Goal: Task Accomplishment & Management: Complete application form

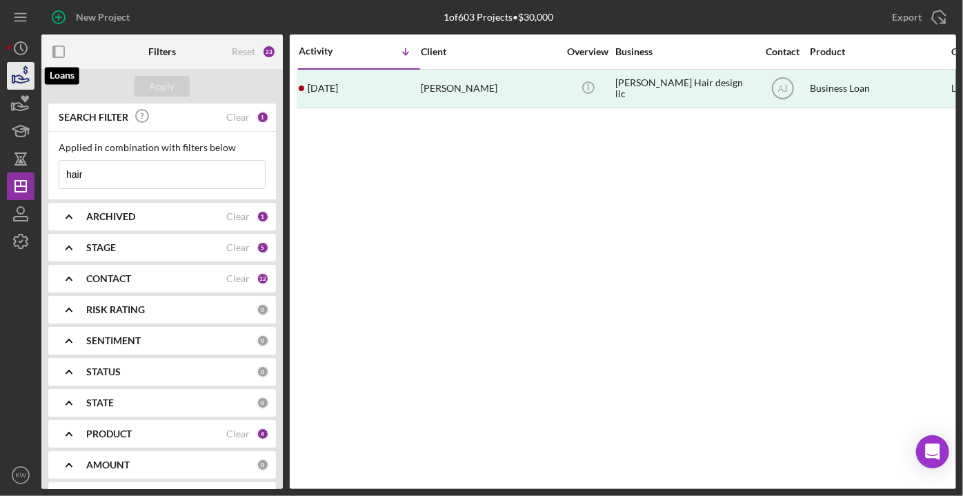
click at [27, 74] on icon "button" at bounding box center [20, 76] width 34 height 34
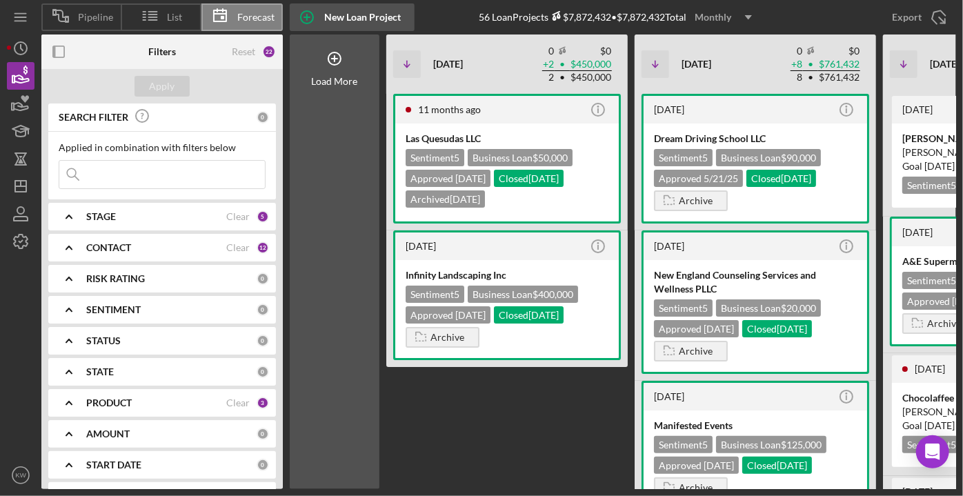
click at [346, 16] on div "New Loan Project" at bounding box center [362, 17] width 77 height 28
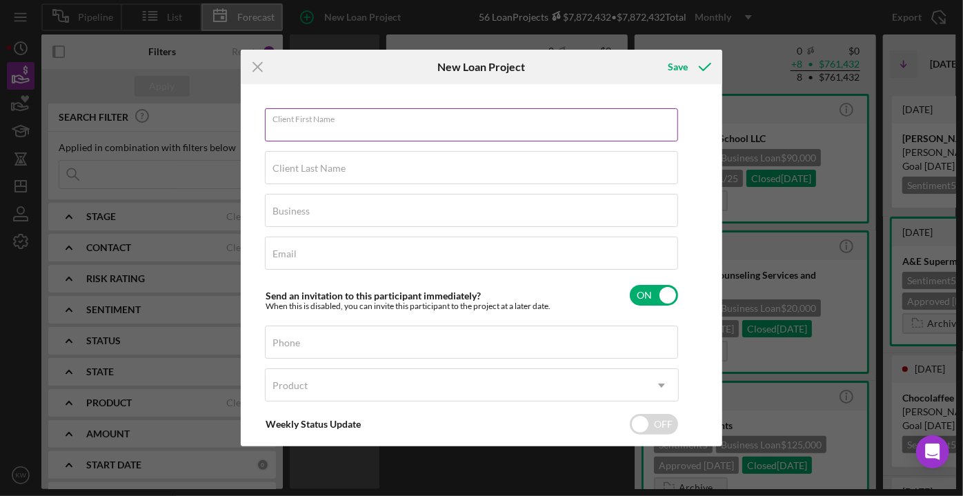
click at [303, 135] on input "Client First Name" at bounding box center [471, 124] width 413 height 33
type input "[PERSON_NAME]"
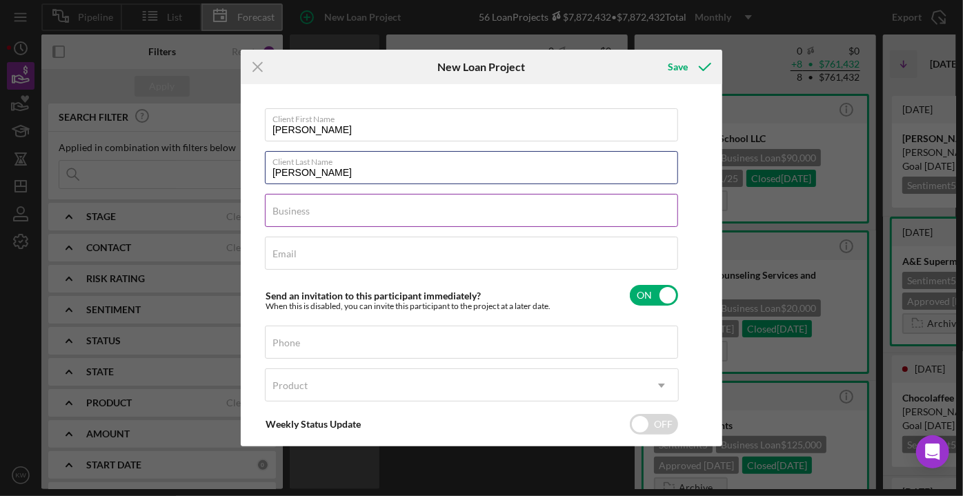
type input "[PERSON_NAME]"
click at [315, 217] on input "Business" at bounding box center [471, 210] width 413 height 33
paste input "E&J BLOOMING CARE PLLC"
click at [337, 211] on input "E&J BLOOMING CARE PLLC" at bounding box center [471, 210] width 413 height 33
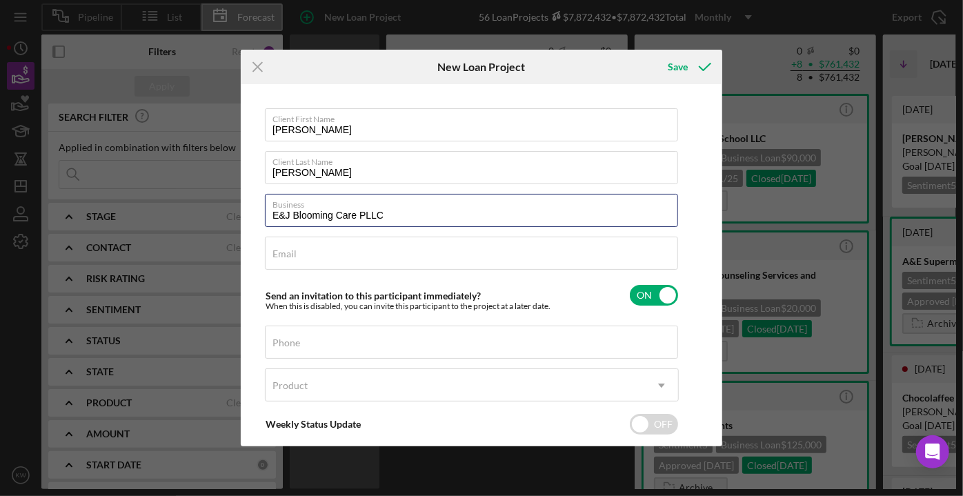
type input "E&J Blooming Care PLLC"
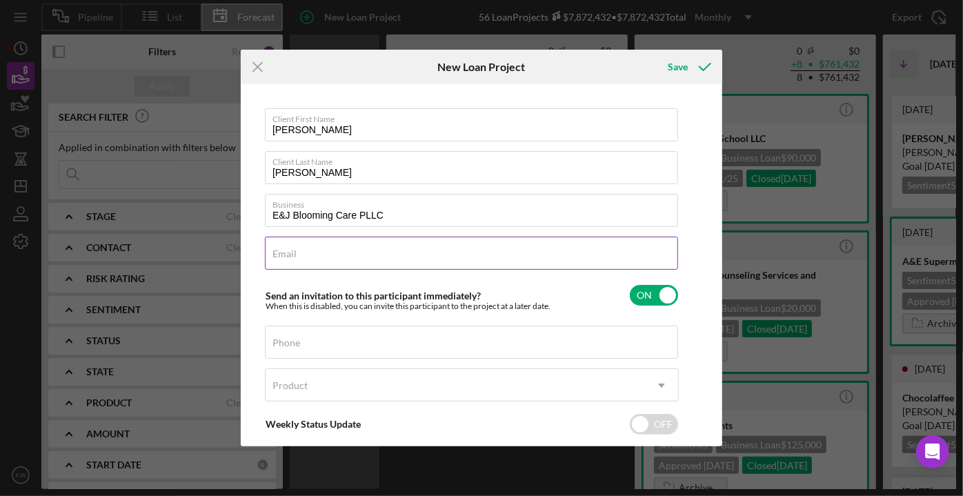
click at [310, 257] on input "Email" at bounding box center [471, 253] width 413 height 33
paste input "[PERSON_NAME][EMAIL_ADDRESS][DOMAIN_NAME]"
type input "[PERSON_NAME][EMAIL_ADDRESS][DOMAIN_NAME]"
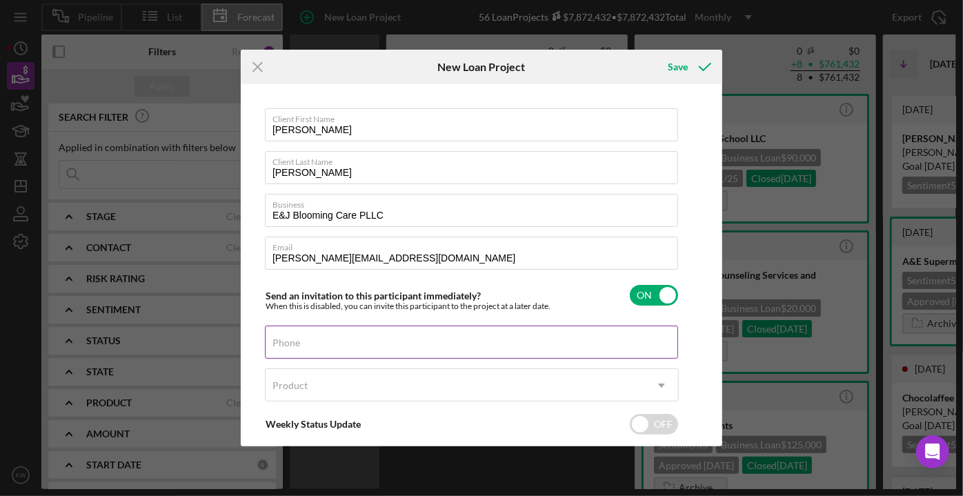
click at [337, 341] on input "Phone" at bounding box center [471, 342] width 413 height 33
paste input "[PHONE_NUMBER]"
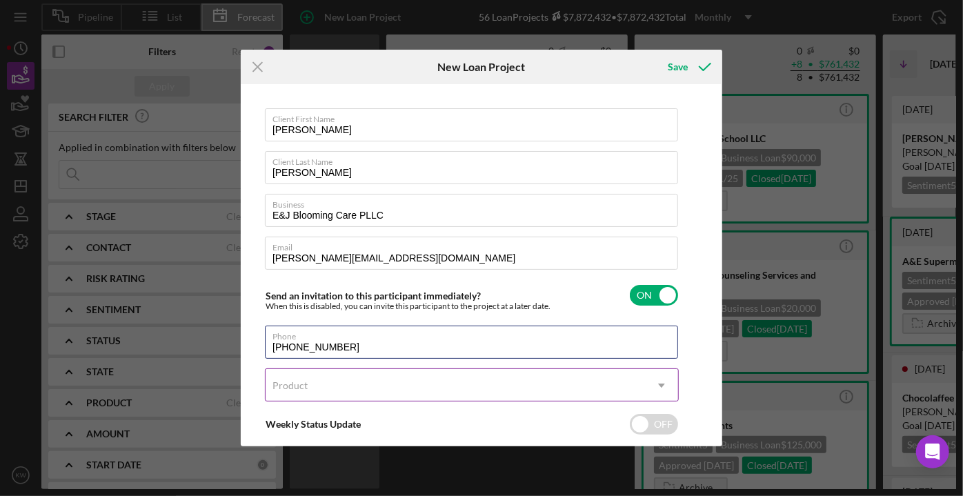
type input "[PHONE_NUMBER]"
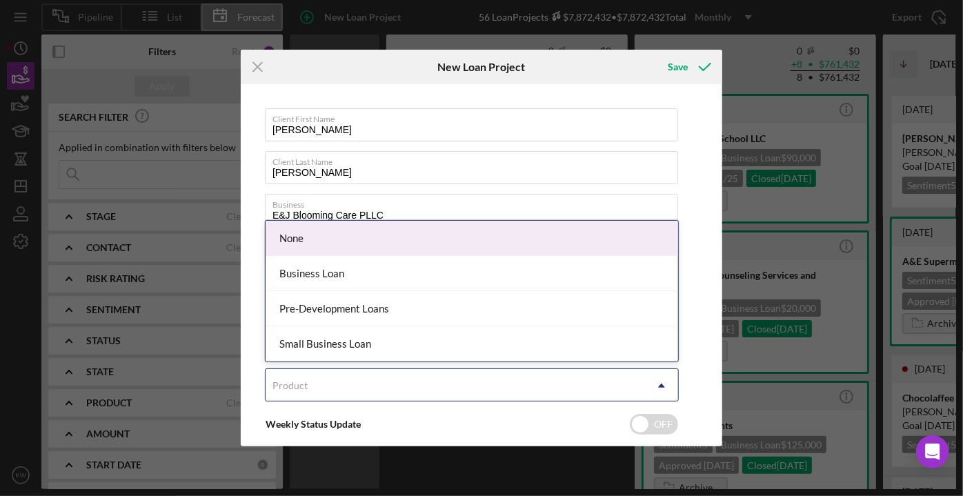
click at [348, 384] on div "Product" at bounding box center [455, 386] width 379 height 32
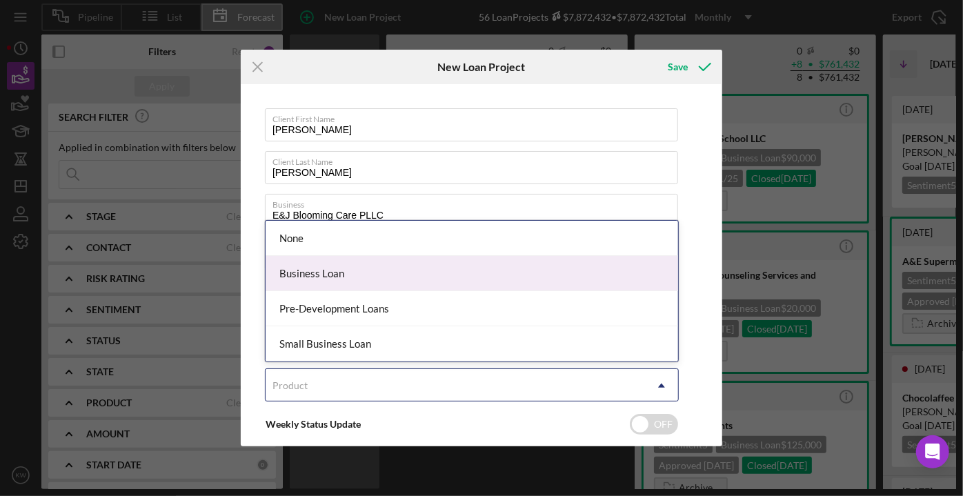
click at [363, 277] on div "Business Loan" at bounding box center [472, 273] width 412 height 35
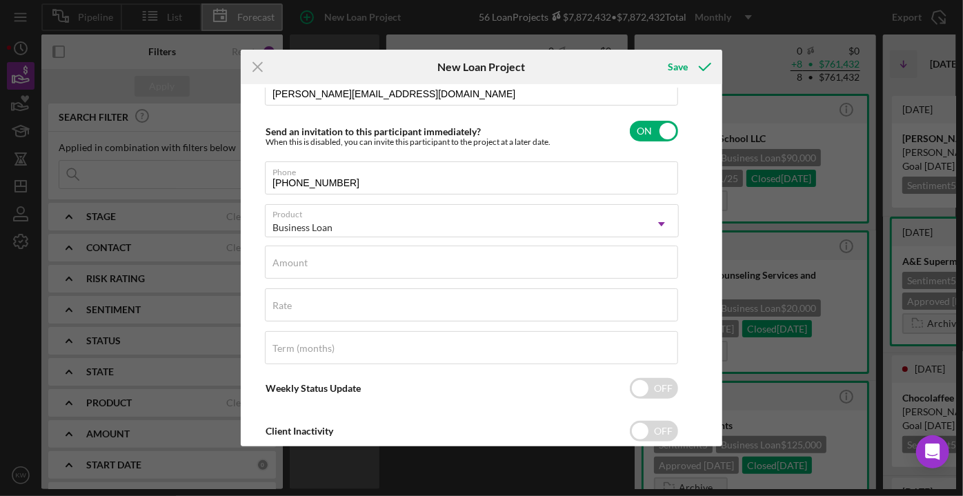
scroll to position [199, 0]
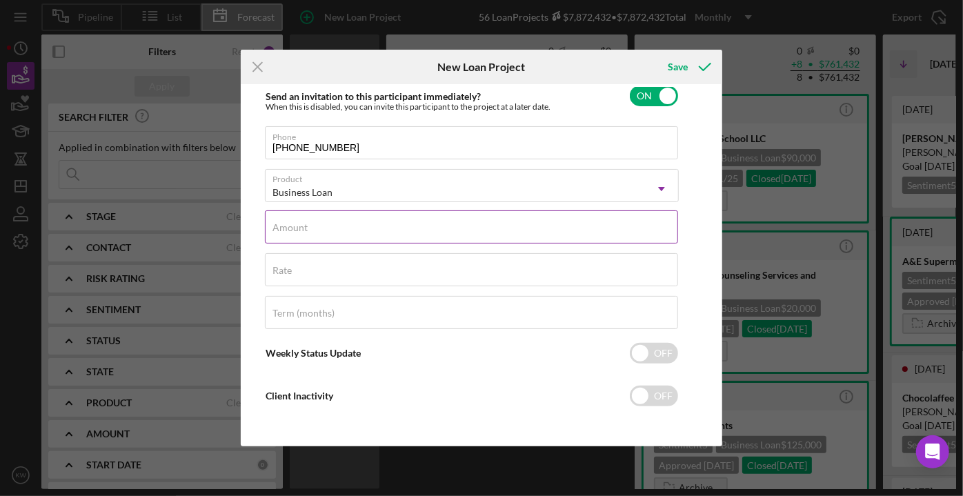
click at [628, 230] on input "Amount" at bounding box center [471, 226] width 413 height 33
type input "$85,000"
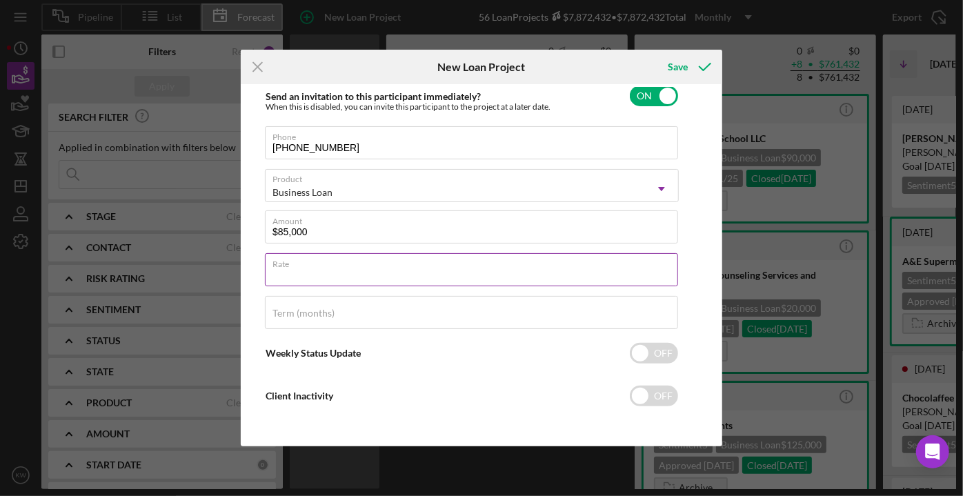
click at [530, 272] on input "Rate" at bounding box center [471, 269] width 413 height 33
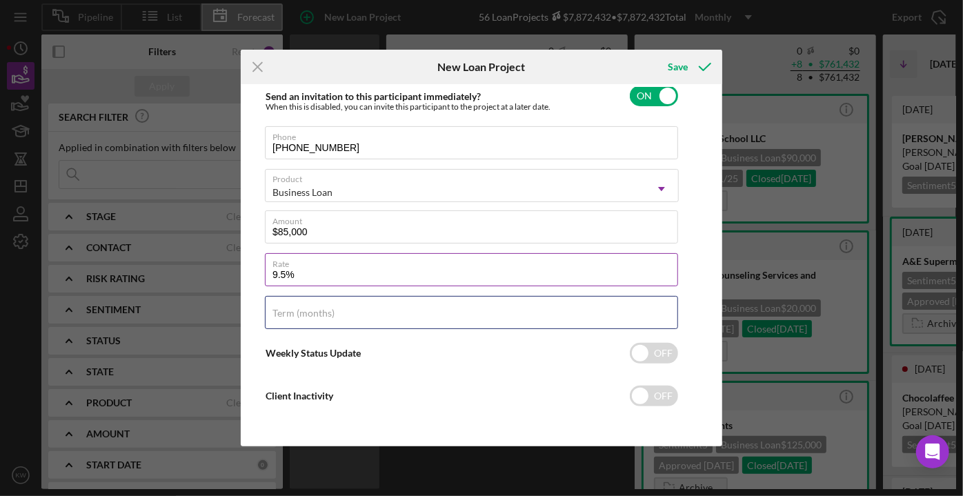
type input "9.500%"
type input "60"
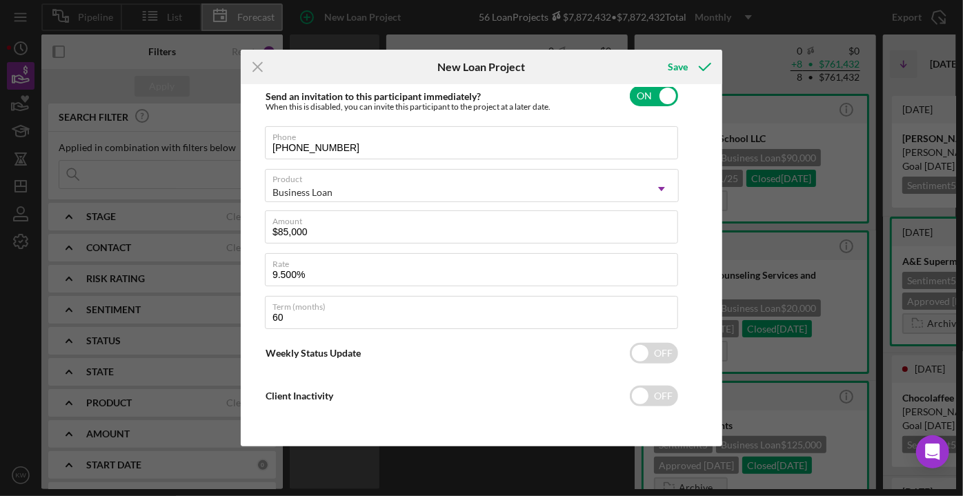
scroll to position [0, 0]
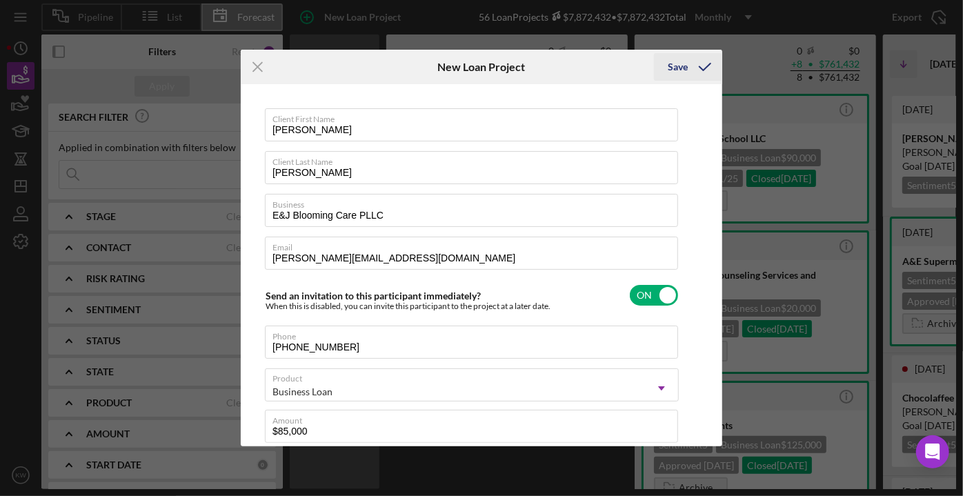
click at [702, 67] on icon "submit" at bounding box center [705, 67] width 34 height 34
